Goal: Task Accomplishment & Management: Manage account settings

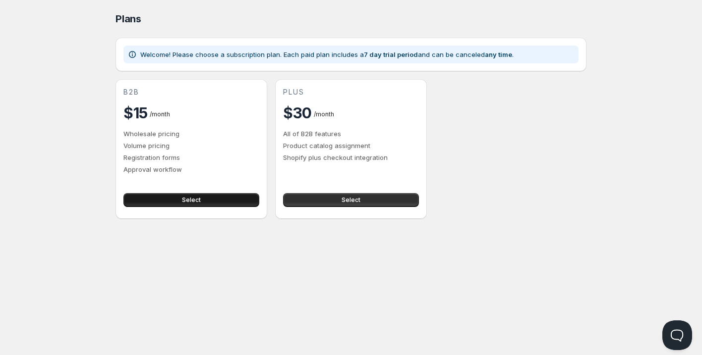
click at [187, 200] on span "Select" at bounding box center [191, 200] width 19 height 8
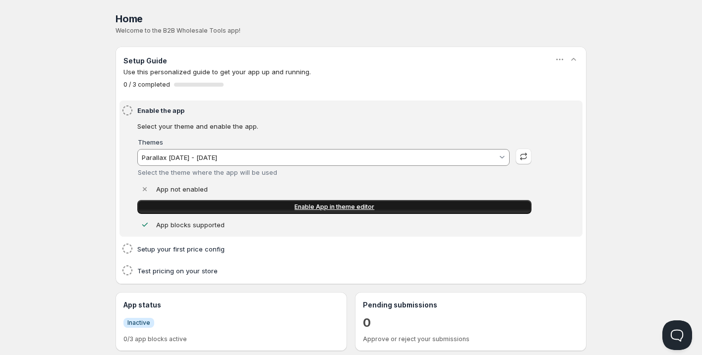
click at [324, 208] on span "Enable App in theme editor" at bounding box center [334, 207] width 80 height 8
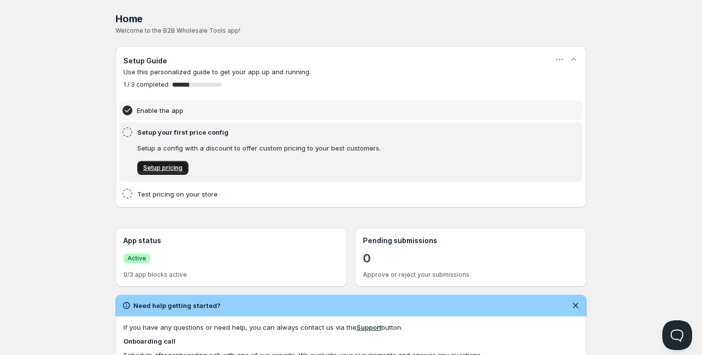
click at [168, 169] on span "Setup pricing" at bounding box center [162, 168] width 39 height 8
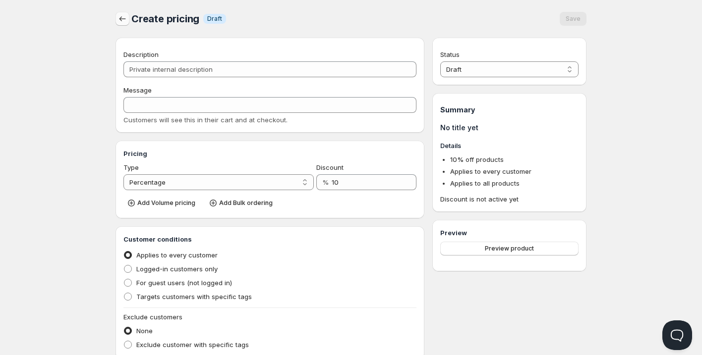
click at [121, 17] on icon "button" at bounding box center [122, 18] width 6 height 5
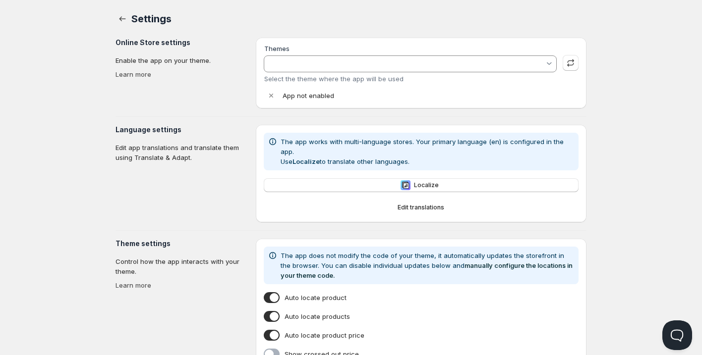
type input "Parallax [DATE] - [DATE]"
